Goal: Use online tool/utility: Utilize a website feature to perform a specific function

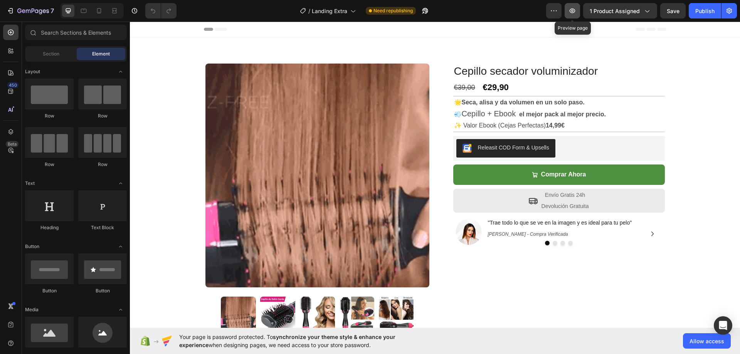
click at [579, 10] on button "button" at bounding box center [571, 10] width 15 height 15
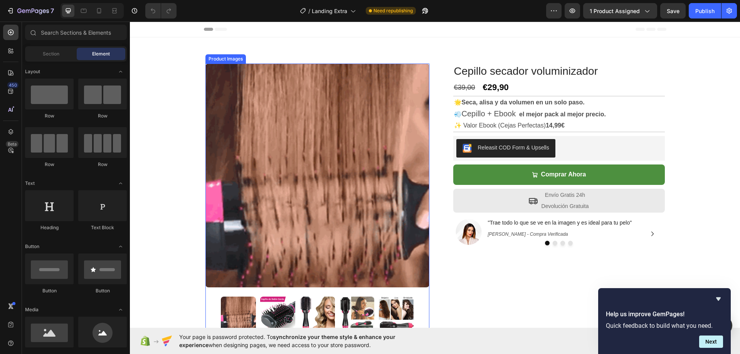
click at [350, 181] on img at bounding box center [317, 176] width 224 height 224
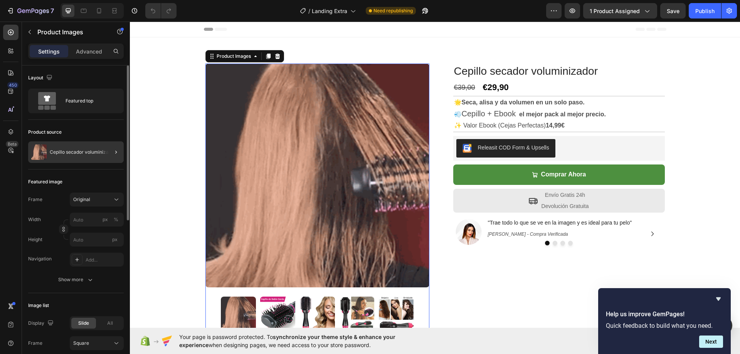
click at [107, 151] on div at bounding box center [113, 152] width 22 height 22
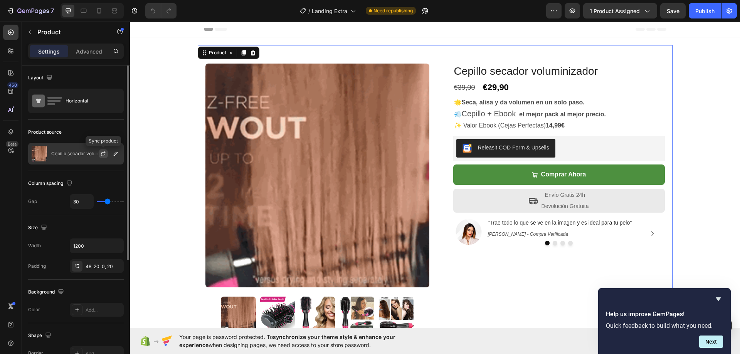
click at [103, 152] on icon "button" at bounding box center [103, 154] width 6 height 6
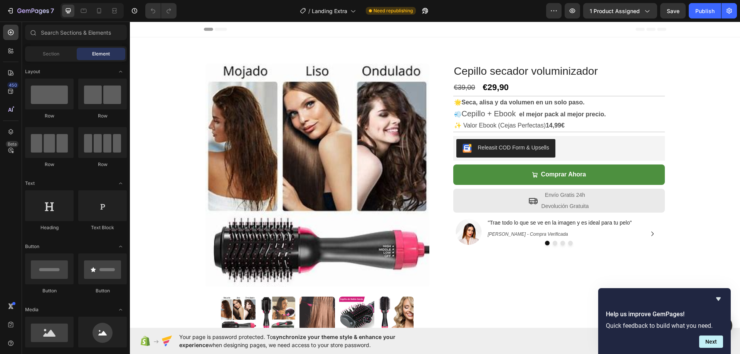
click at [272, 87] on img at bounding box center [317, 176] width 224 height 224
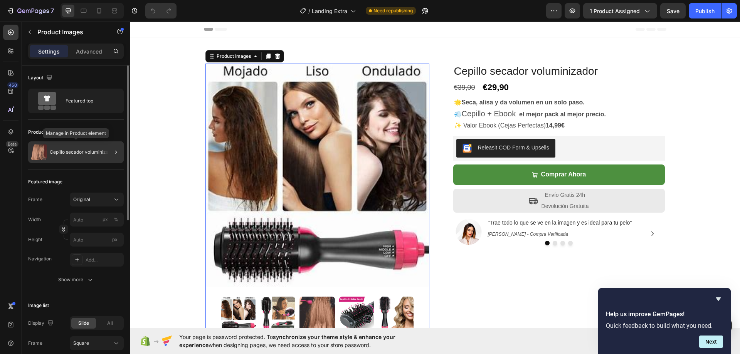
click at [101, 149] on p "Cepillo secador voluminizador" at bounding box center [83, 151] width 66 height 5
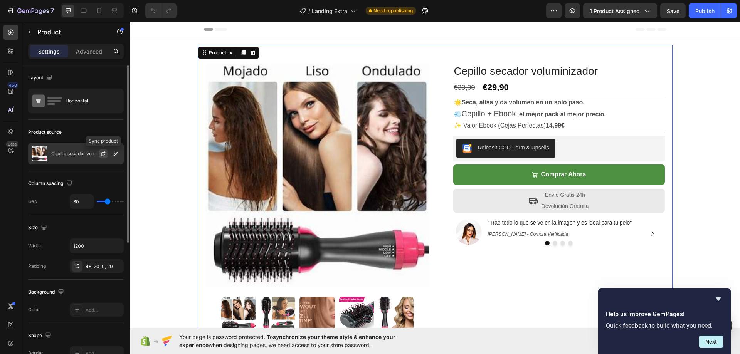
drag, startPoint x: 104, startPoint y: 152, endPoint x: 351, endPoint y: 62, distance: 263.0
click at [104, 152] on icon "button" at bounding box center [103, 154] width 6 height 6
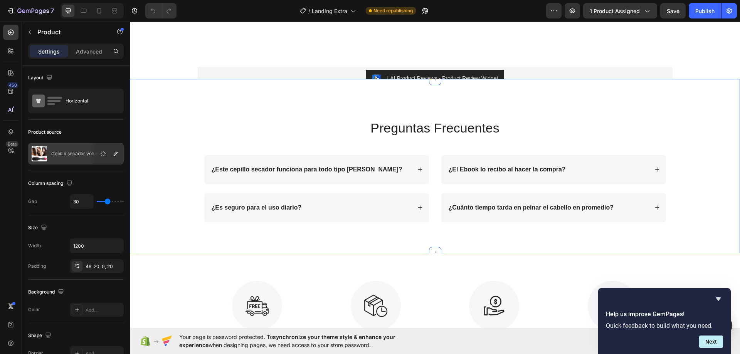
scroll to position [886, 0]
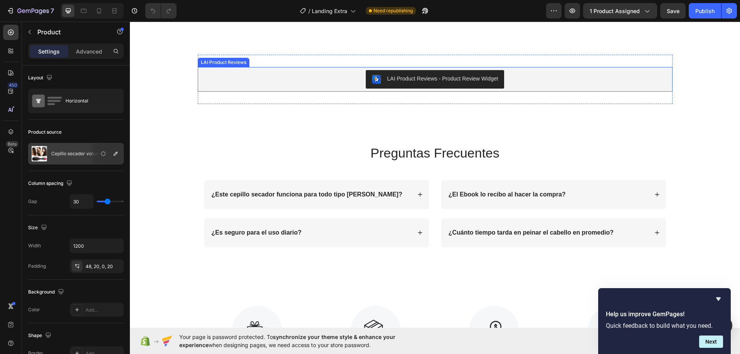
click at [387, 83] on div "LAI Product Reviews - Product Review Widget" at bounding box center [442, 79] width 111 height 8
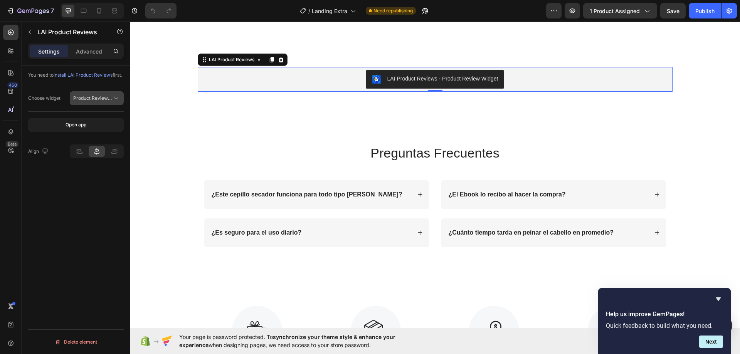
click at [104, 105] on button "Product Review Sections" at bounding box center [97, 98] width 54 height 14
click at [75, 187] on div "You need to install LAI Product Reviews first. Choose widget Product Review Sec…" at bounding box center [76, 220] width 108 height 310
click at [391, 83] on div "LAI Product Reviews - Product Review Widget" at bounding box center [442, 79] width 111 height 8
click at [89, 58] on div "Settings Advanced" at bounding box center [76, 51] width 96 height 15
click at [88, 56] on div "Advanced" at bounding box center [89, 51] width 39 height 12
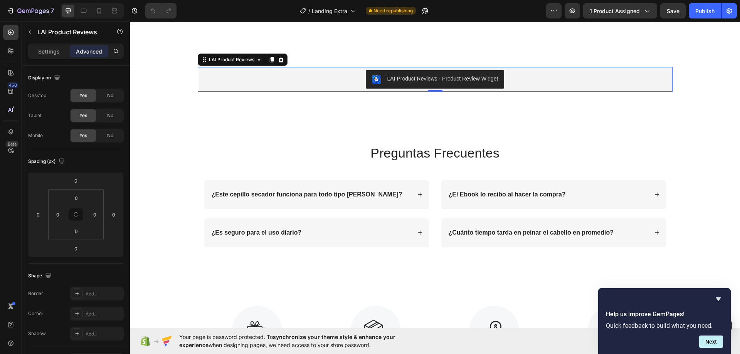
click at [44, 50] on p "Settings" at bounding box center [49, 51] width 22 height 8
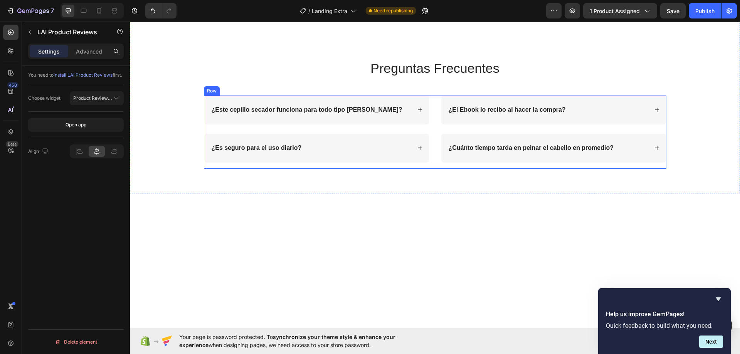
scroll to position [831, 0]
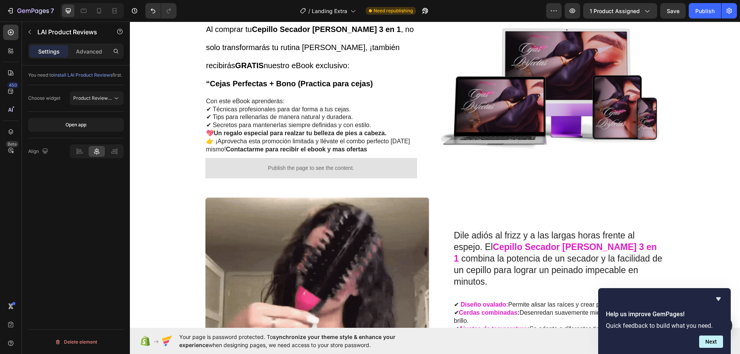
click at [169, 94] on div "🎁 Oferta Exclusiva – ¡Incluye eBook [PERSON_NAME] GRATIS! Al comprar tu Cepillo…" at bounding box center [435, 342] width 610 height 1347
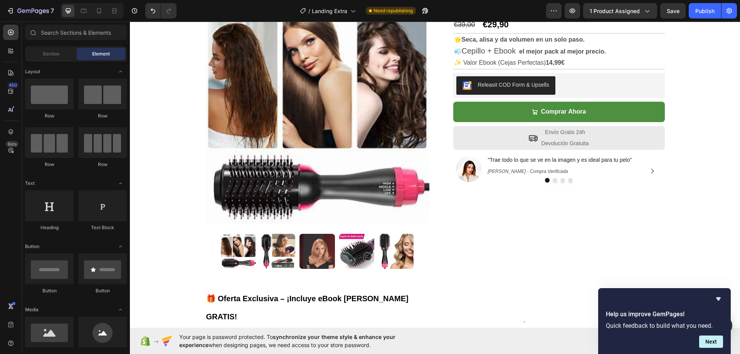
scroll to position [60, 0]
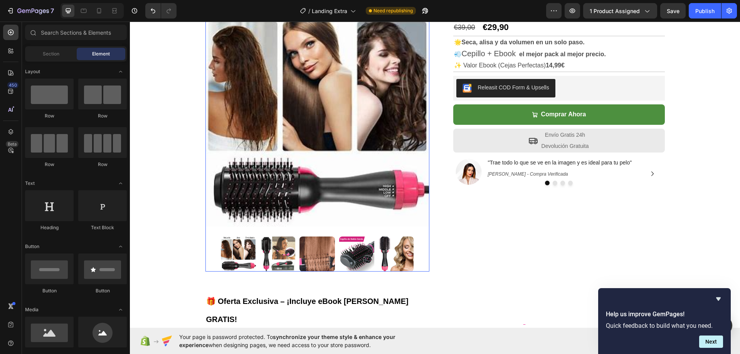
click at [349, 124] on img at bounding box center [317, 115] width 224 height 224
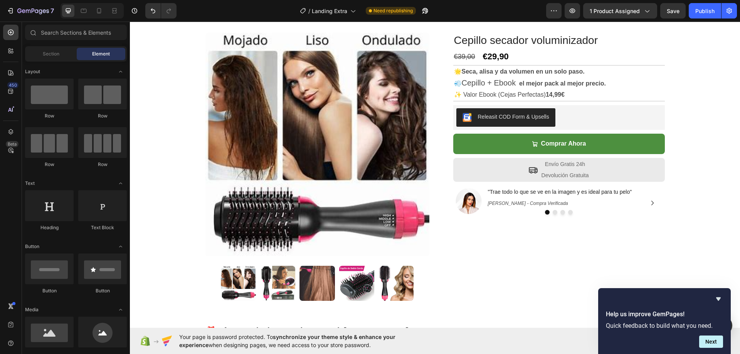
scroll to position [0, 0]
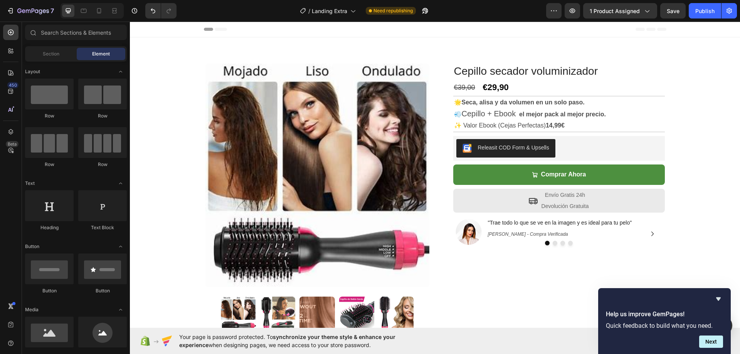
click at [268, 135] on img at bounding box center [317, 176] width 224 height 224
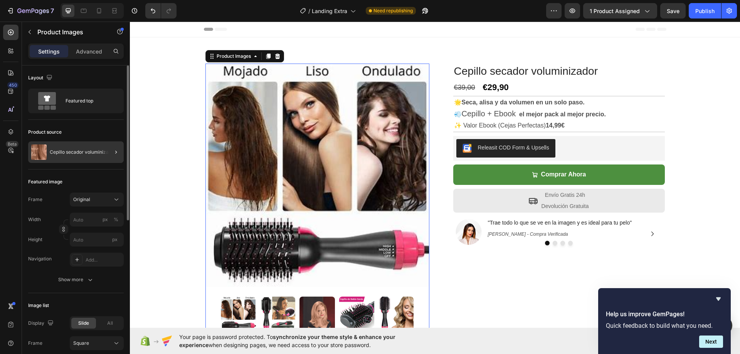
click at [106, 149] on div at bounding box center [113, 152] width 22 height 22
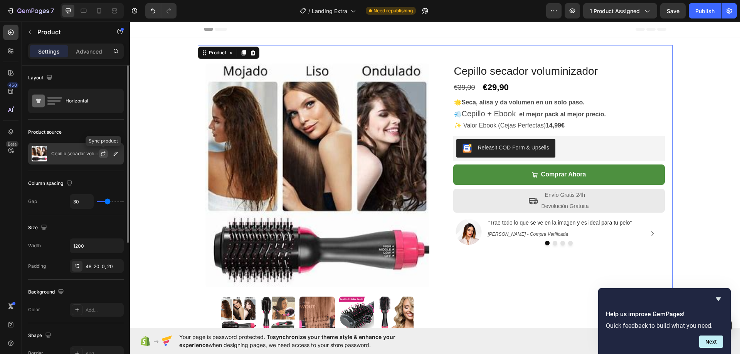
drag, startPoint x: 103, startPoint y: 152, endPoint x: 146, endPoint y: 117, distance: 55.3
click at [103, 152] on icon "button" at bounding box center [103, 154] width 6 height 6
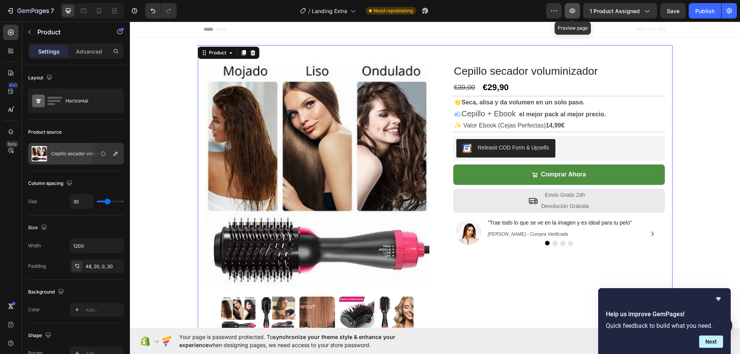
click at [574, 7] on icon "button" at bounding box center [572, 11] width 8 height 8
